Goal: Task Accomplishment & Management: Use online tool/utility

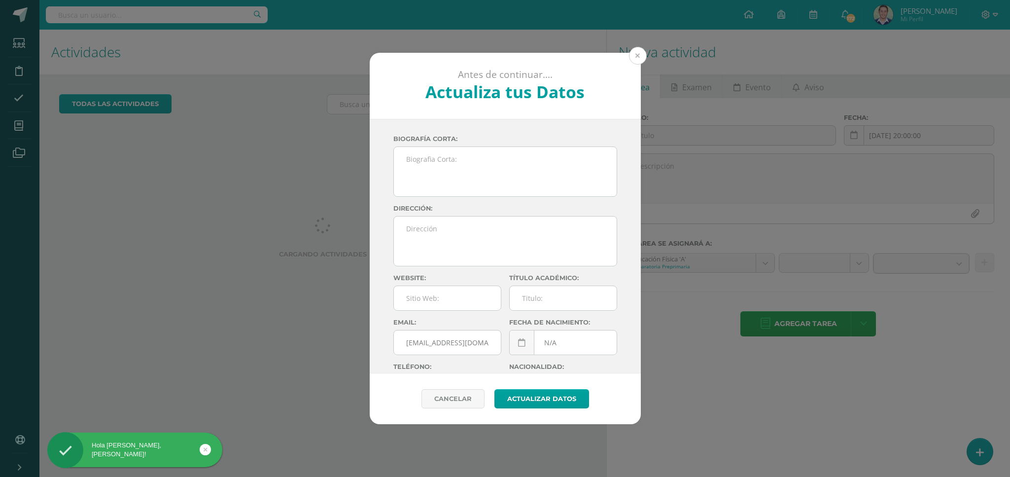
click at [636, 58] on button at bounding box center [638, 56] width 18 height 18
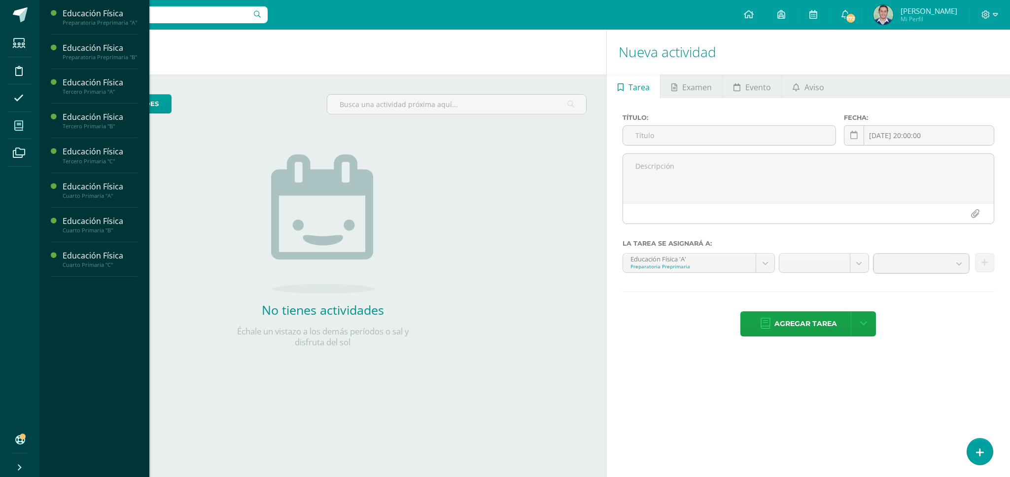
click at [15, 127] on icon at bounding box center [18, 126] width 9 height 10
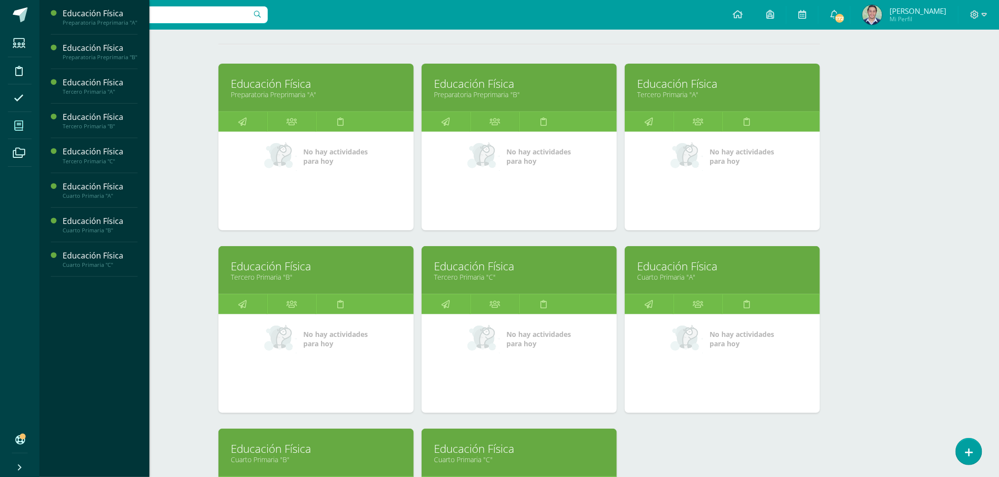
scroll to position [145, 0]
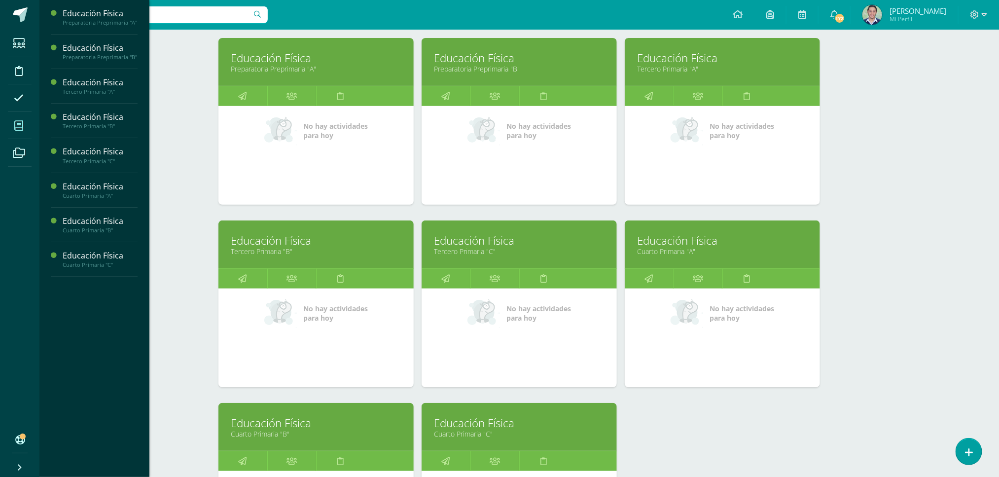
click at [296, 239] on link "Educación Física" at bounding box center [316, 240] width 171 height 15
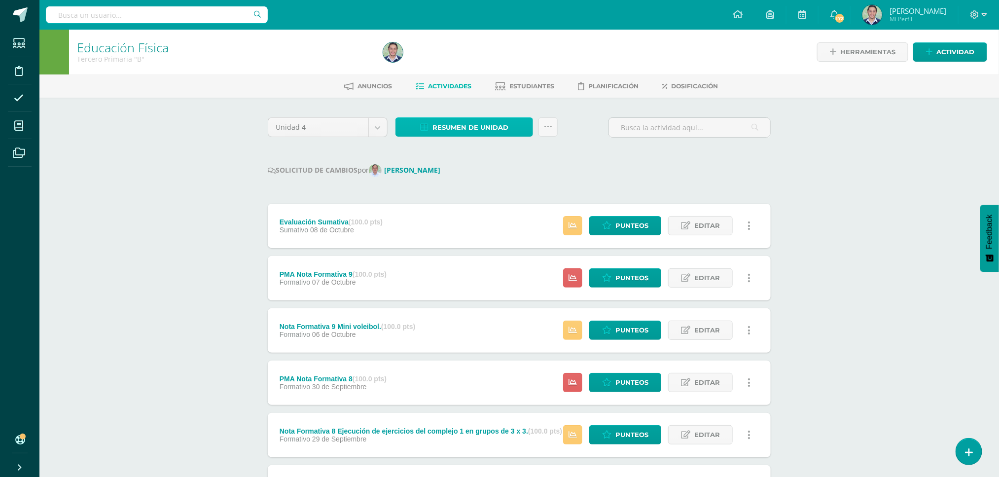
click at [466, 128] on span "Resumen de unidad" at bounding box center [470, 127] width 76 height 18
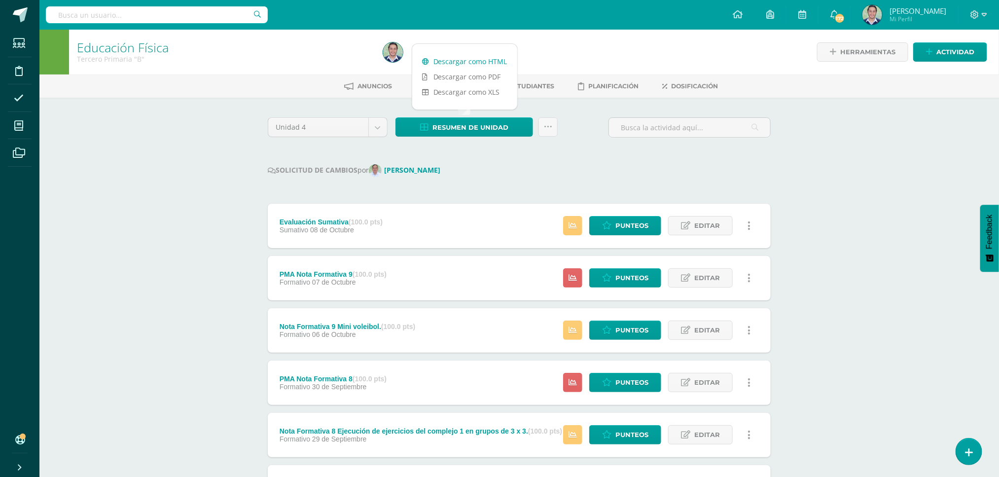
click at [466, 57] on link "Descargar como HTML" at bounding box center [464, 61] width 105 height 15
click at [538, 126] on link at bounding box center [547, 126] width 19 height 19
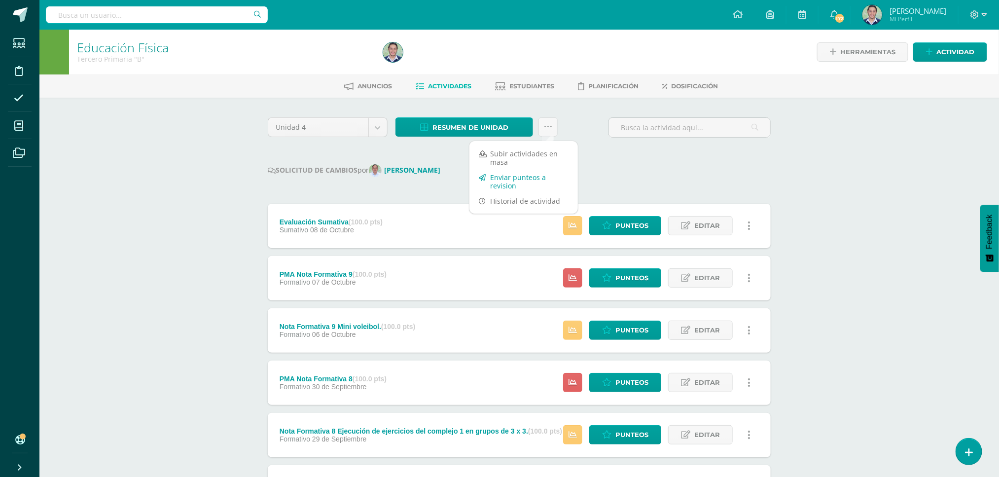
click at [515, 182] on link "Enviar punteos a revision" at bounding box center [523, 182] width 108 height 24
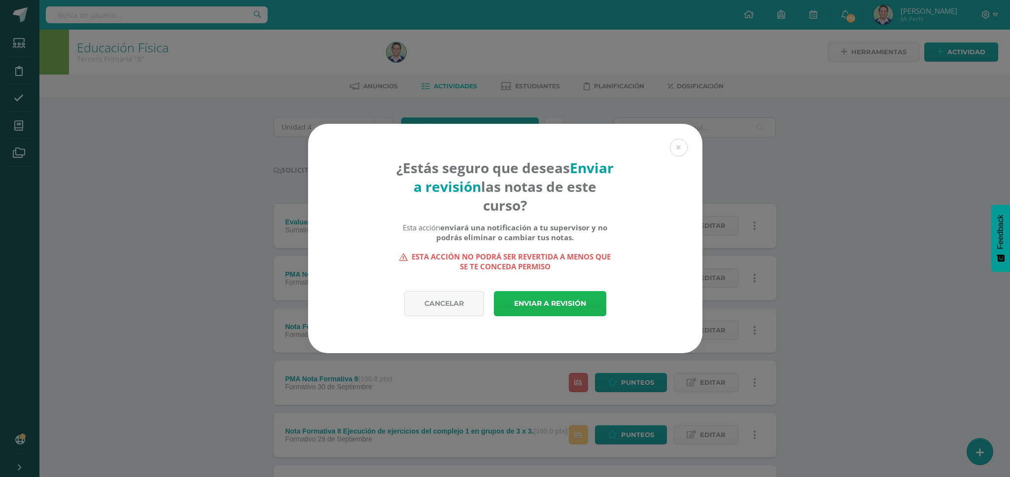
click at [544, 305] on link "Enviar a revisión" at bounding box center [550, 303] width 112 height 25
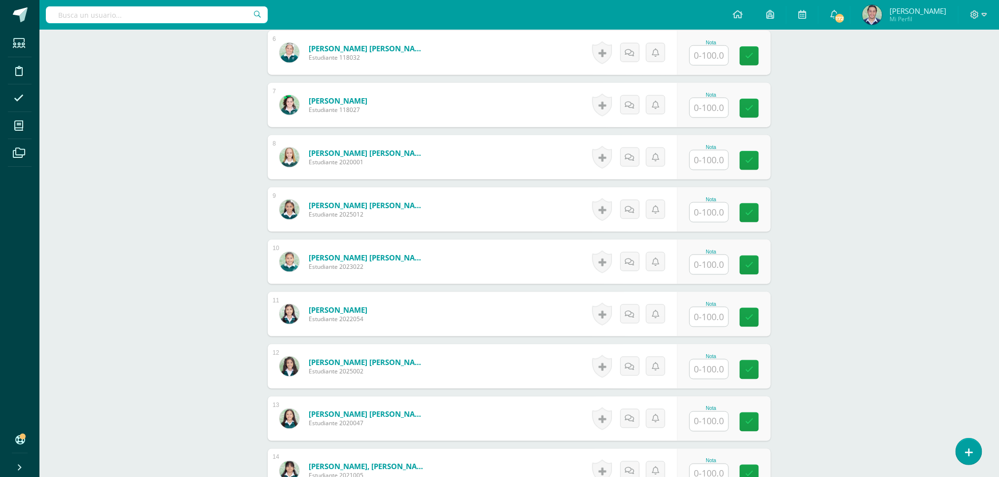
scroll to position [593, 0]
click at [705, 311] on input "text" at bounding box center [709, 315] width 38 height 19
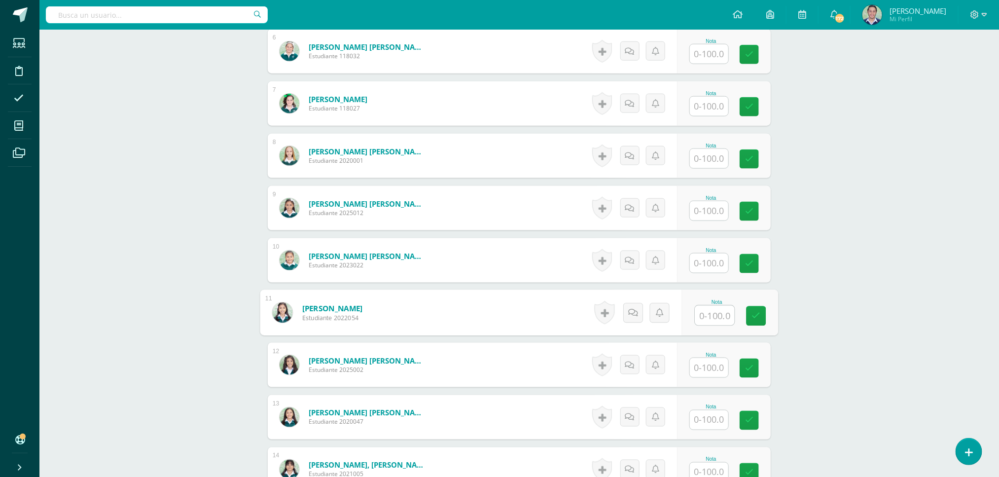
click at [701, 366] on input "text" at bounding box center [709, 367] width 38 height 19
type input "77.77"
click at [759, 372] on icon at bounding box center [756, 368] width 9 height 8
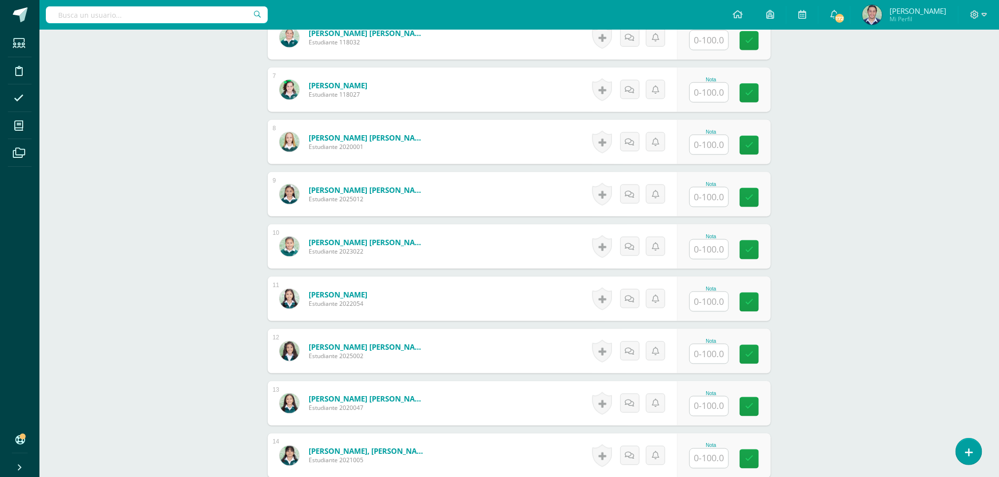
scroll to position [599, 0]
click at [715, 355] on input "text" at bounding box center [709, 352] width 38 height 19
type input "77.77"
click at [757, 356] on icon at bounding box center [756, 353] width 9 height 8
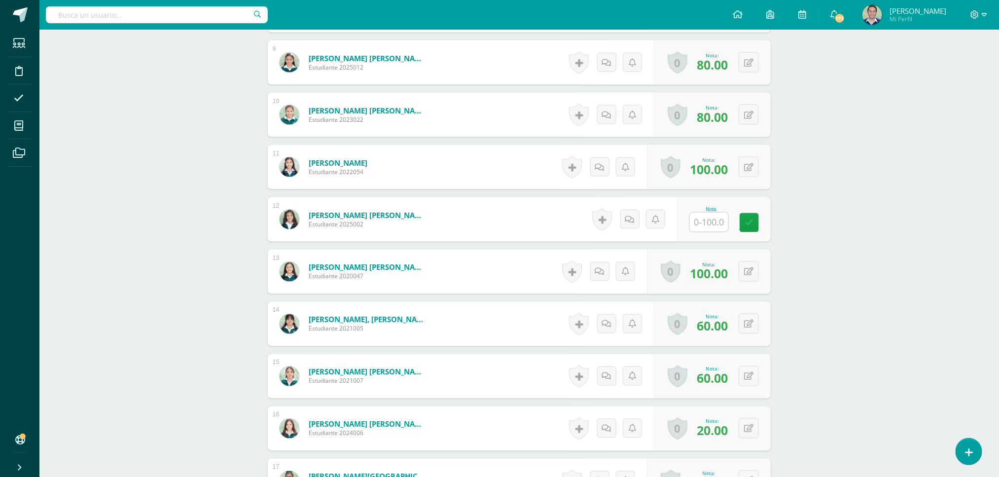
scroll to position [731, 0]
click at [716, 227] on input "text" at bounding box center [709, 221] width 38 height 19
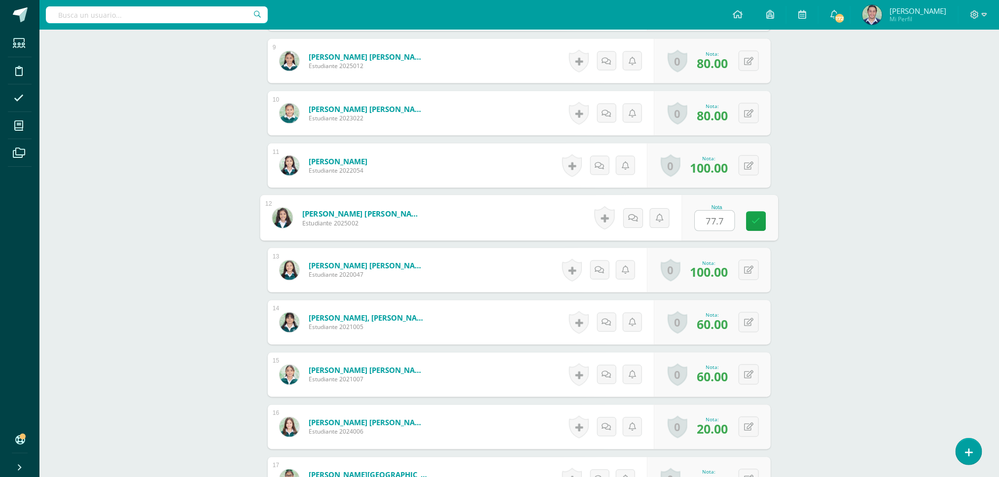
type input "77.77"
click at [752, 222] on icon at bounding box center [756, 221] width 9 height 8
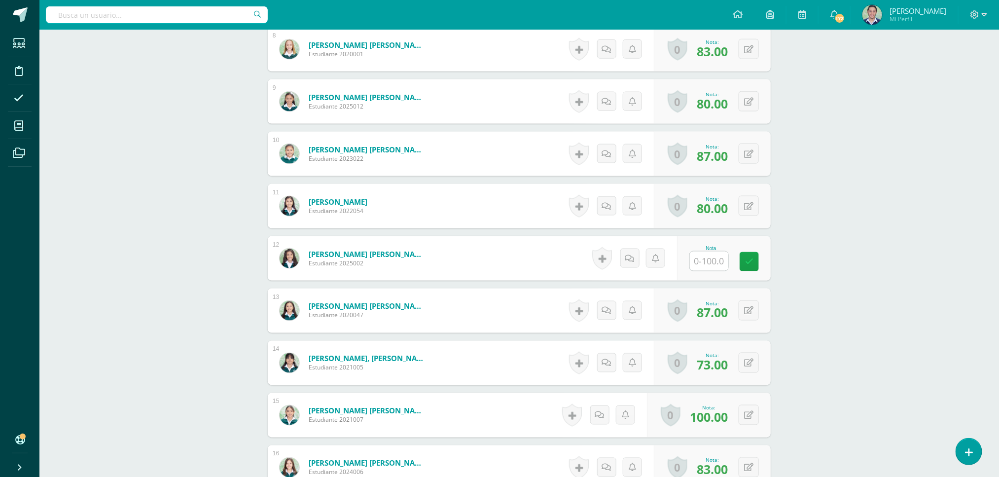
scroll to position [691, 0]
click at [710, 261] on input "text" at bounding box center [714, 261] width 39 height 20
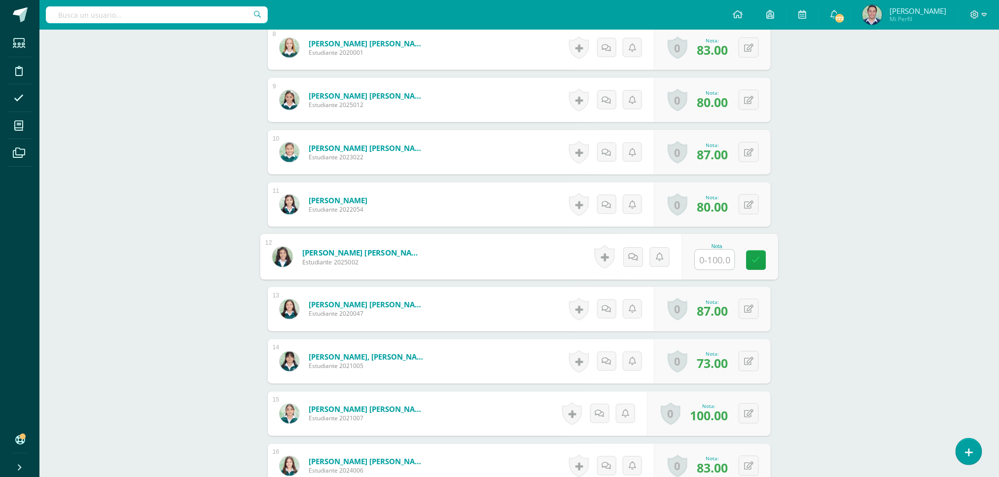
type input "0"
